Goal: Task Accomplishment & Management: Manage account settings

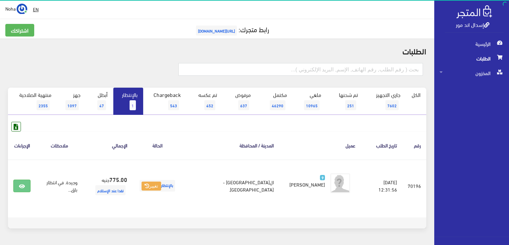
scroll to position [20, 0]
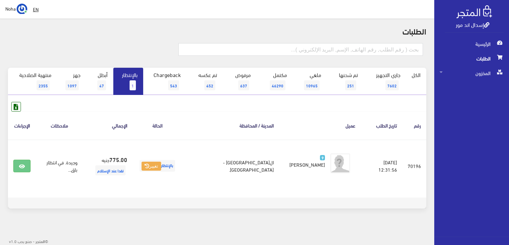
click at [124, 82] on link "بالإنتظار 1" at bounding box center [128, 81] width 30 height 27
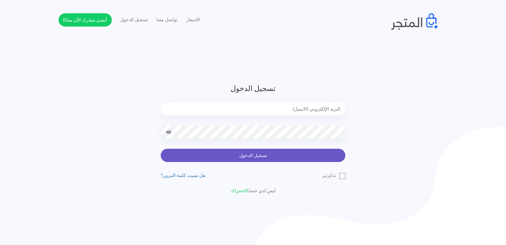
type input "noha_mae86@yahoo.com"
click at [268, 157] on button "تسجيل الدخول" at bounding box center [253, 155] width 185 height 13
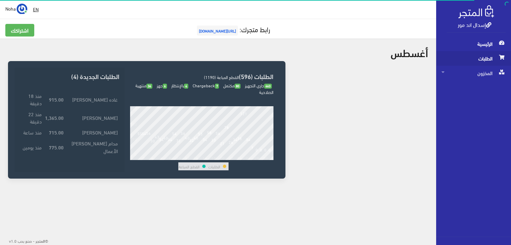
click at [483, 59] on span "الطلبات" at bounding box center [473, 58] width 64 height 15
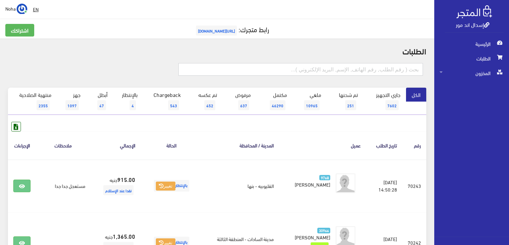
click at [361, 71] on input "text" at bounding box center [301, 69] width 245 height 13
type input "01029800312"
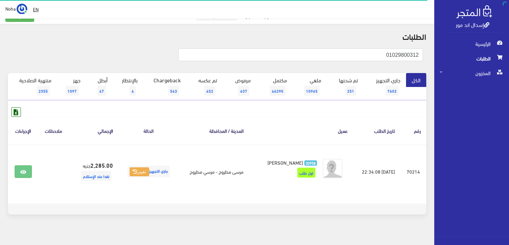
scroll to position [21, 0]
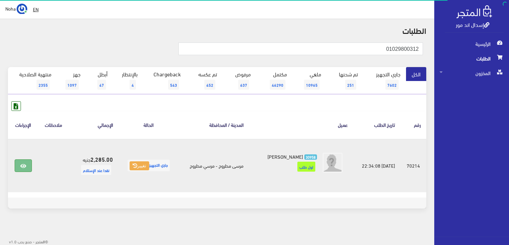
click at [23, 169] on link at bounding box center [23, 166] width 17 height 13
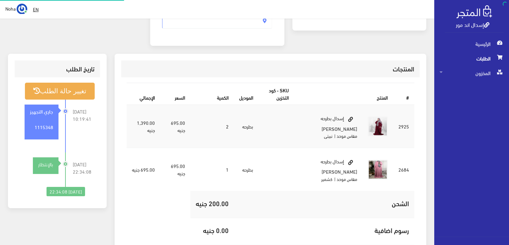
scroll to position [166, 0]
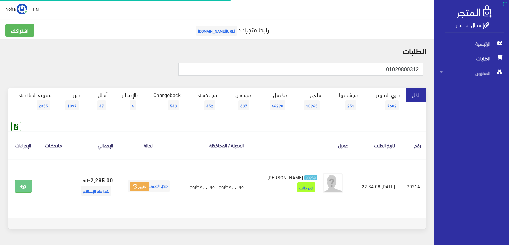
scroll to position [21, 0]
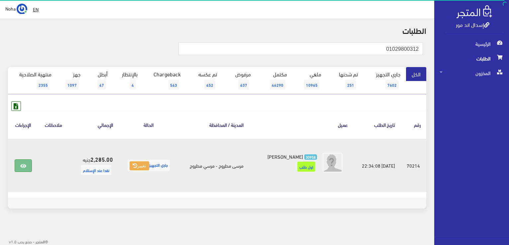
click at [22, 160] on link at bounding box center [23, 166] width 17 height 13
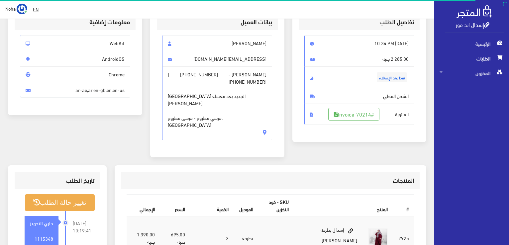
scroll to position [67, 0]
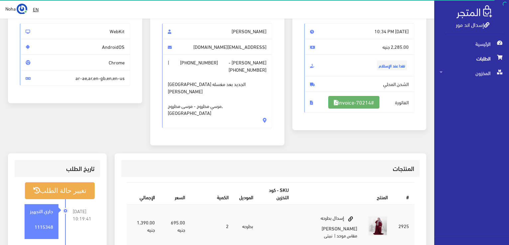
click at [334, 101] on icon at bounding box center [336, 102] width 4 height 5
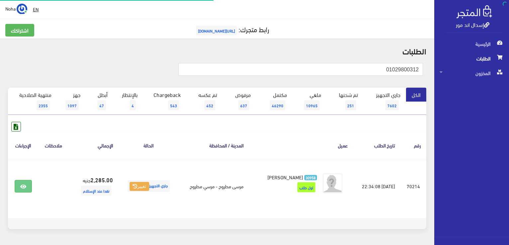
scroll to position [21, 0]
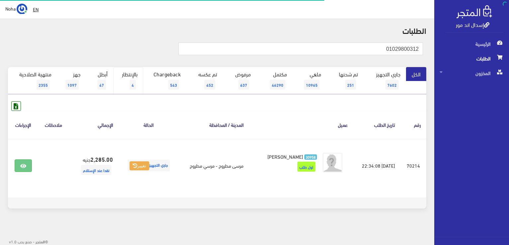
click at [140, 81] on link "بالإنتظار 4" at bounding box center [128, 80] width 30 height 27
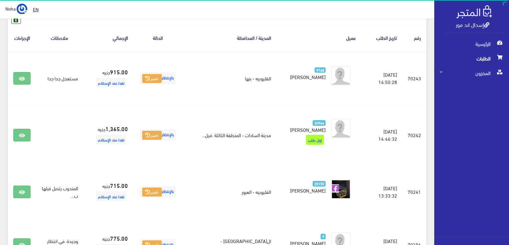
scroll to position [20, 0]
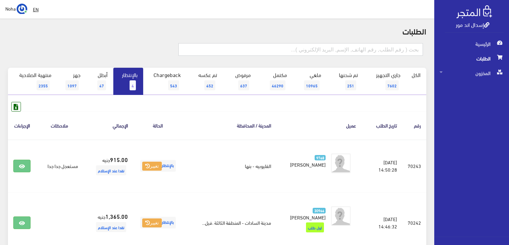
click at [343, 48] on input "text" at bounding box center [301, 49] width 245 height 13
type input "01063075786"
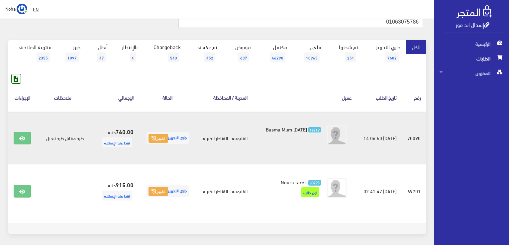
scroll to position [67, 0]
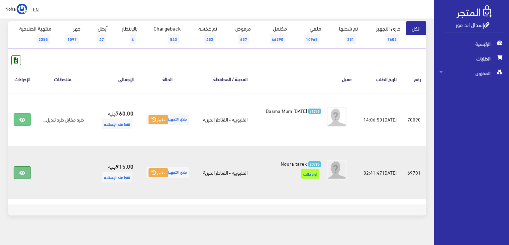
click at [20, 172] on icon at bounding box center [22, 173] width 6 height 5
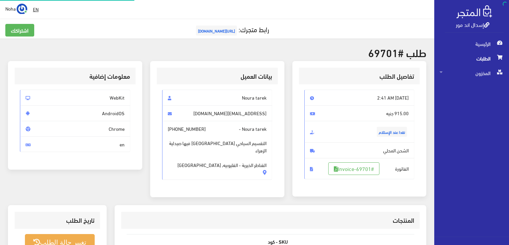
scroll to position [166, 0]
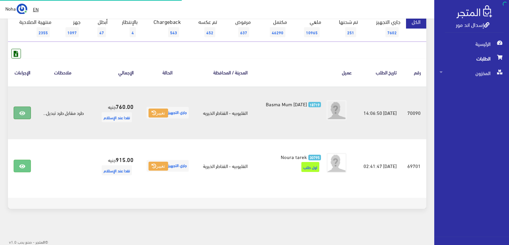
scroll to position [73, 0]
click at [15, 111] on link at bounding box center [22, 113] width 17 height 13
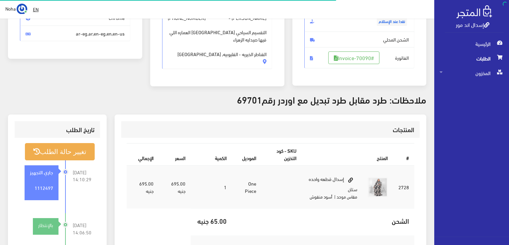
scroll to position [100, 0]
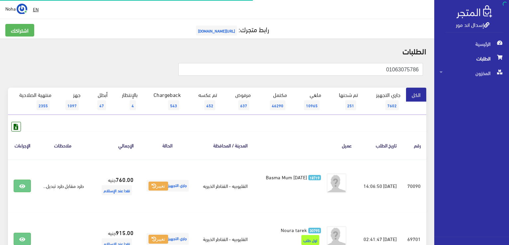
scroll to position [73, 0]
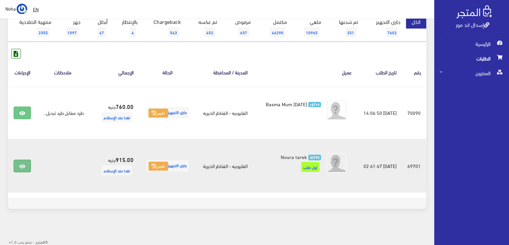
click at [25, 167] on icon at bounding box center [22, 166] width 6 height 5
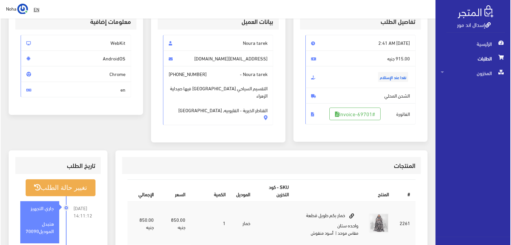
scroll to position [67, 0]
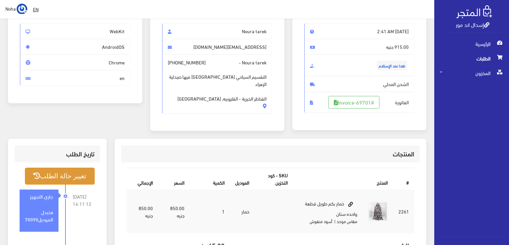
click at [61, 180] on button "تغيير حالة الطلب" at bounding box center [60, 176] width 70 height 17
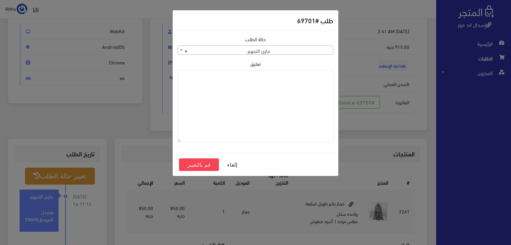
click at [265, 53] on span "× جاري التجهيز" at bounding box center [255, 50] width 155 height 9
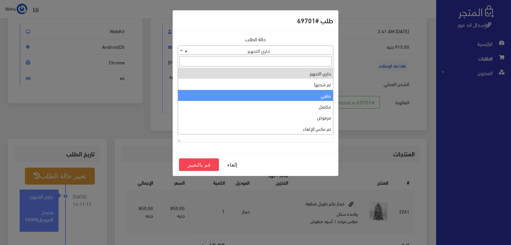
select select "3"
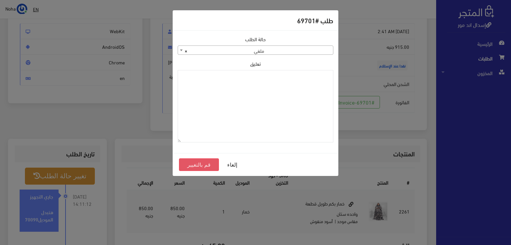
click at [198, 168] on button "قم بالتغيير" at bounding box center [199, 165] width 40 height 13
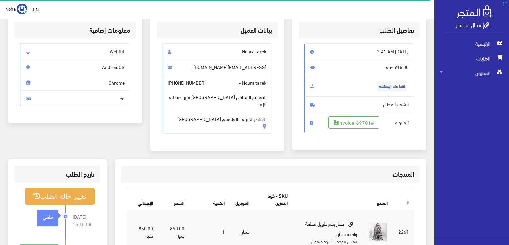
scroll to position [100, 0]
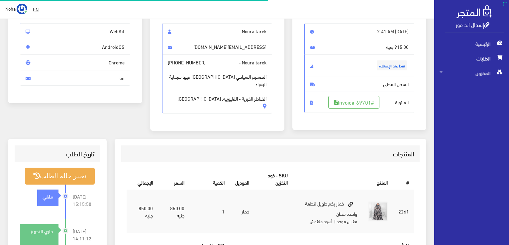
scroll to position [67, 0]
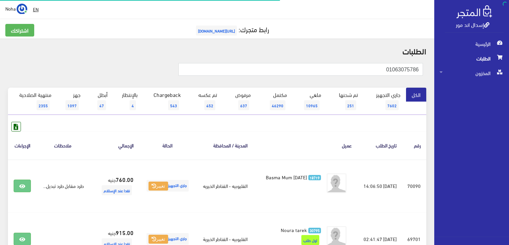
scroll to position [73, 0]
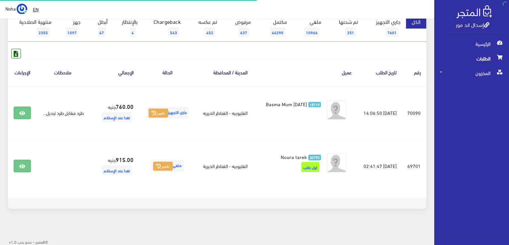
scroll to position [73, 0]
click at [140, 27] on link "بالإنتظار 4" at bounding box center [128, 28] width 30 height 27
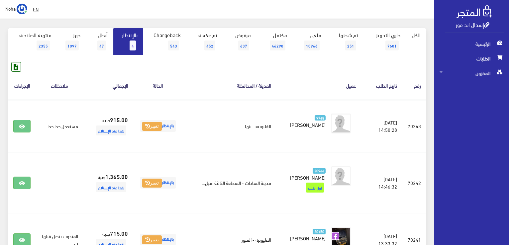
scroll to position [53, 0]
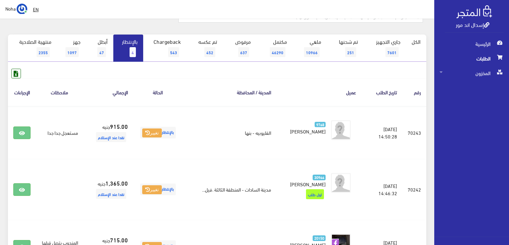
click at [120, 50] on link "بالإنتظار 4" at bounding box center [128, 48] width 30 height 27
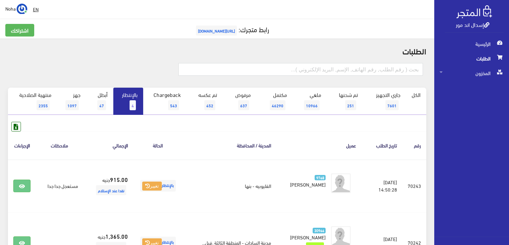
click at [132, 103] on span "4" at bounding box center [133, 105] width 6 height 10
click at [126, 96] on link "بالإنتظار 4" at bounding box center [128, 101] width 30 height 27
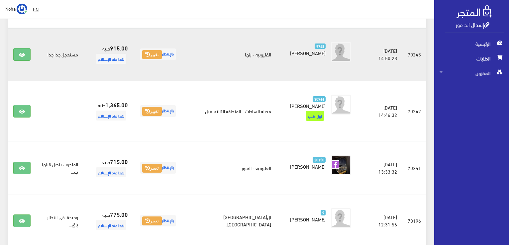
scroll to position [86, 0]
